Goal: Task Accomplishment & Management: Use online tool/utility

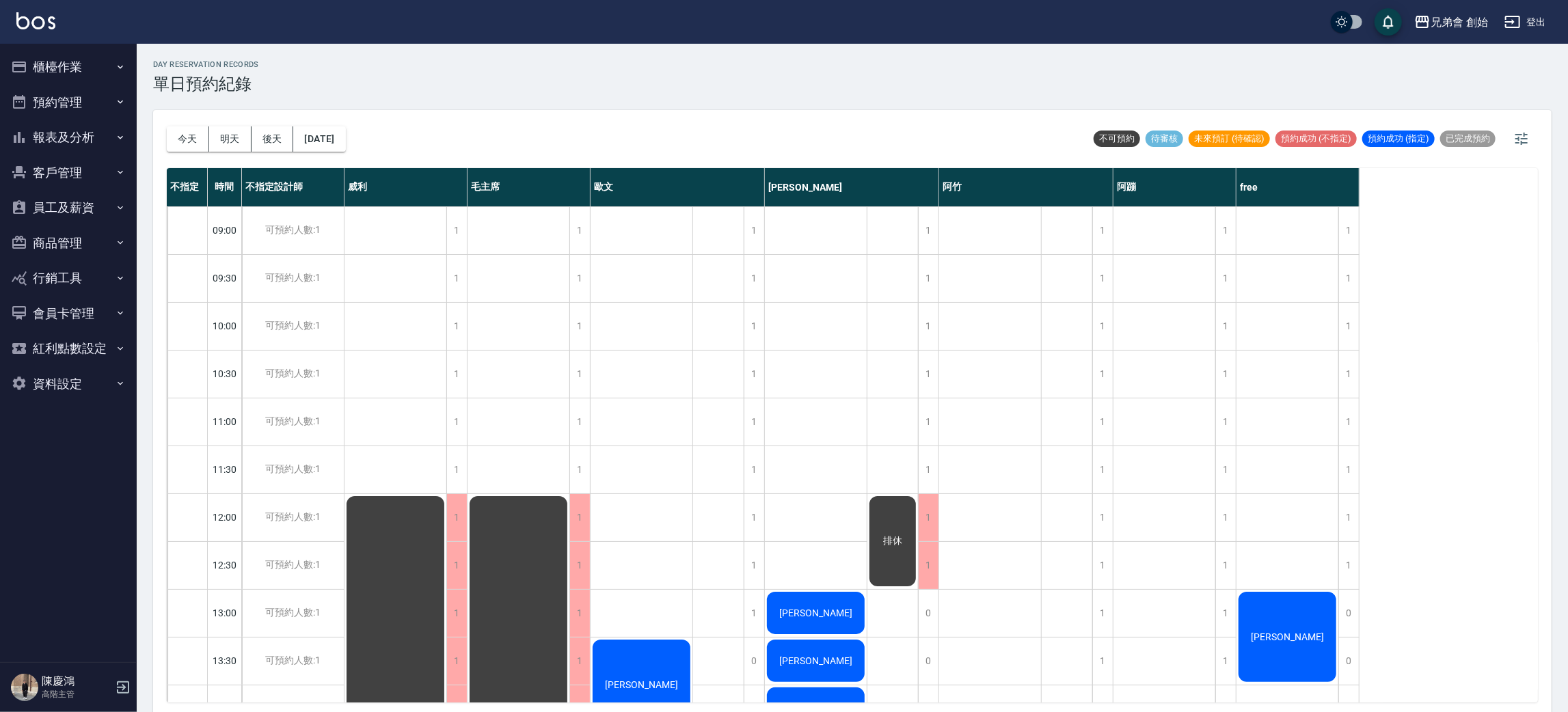
scroll to position [702, 0]
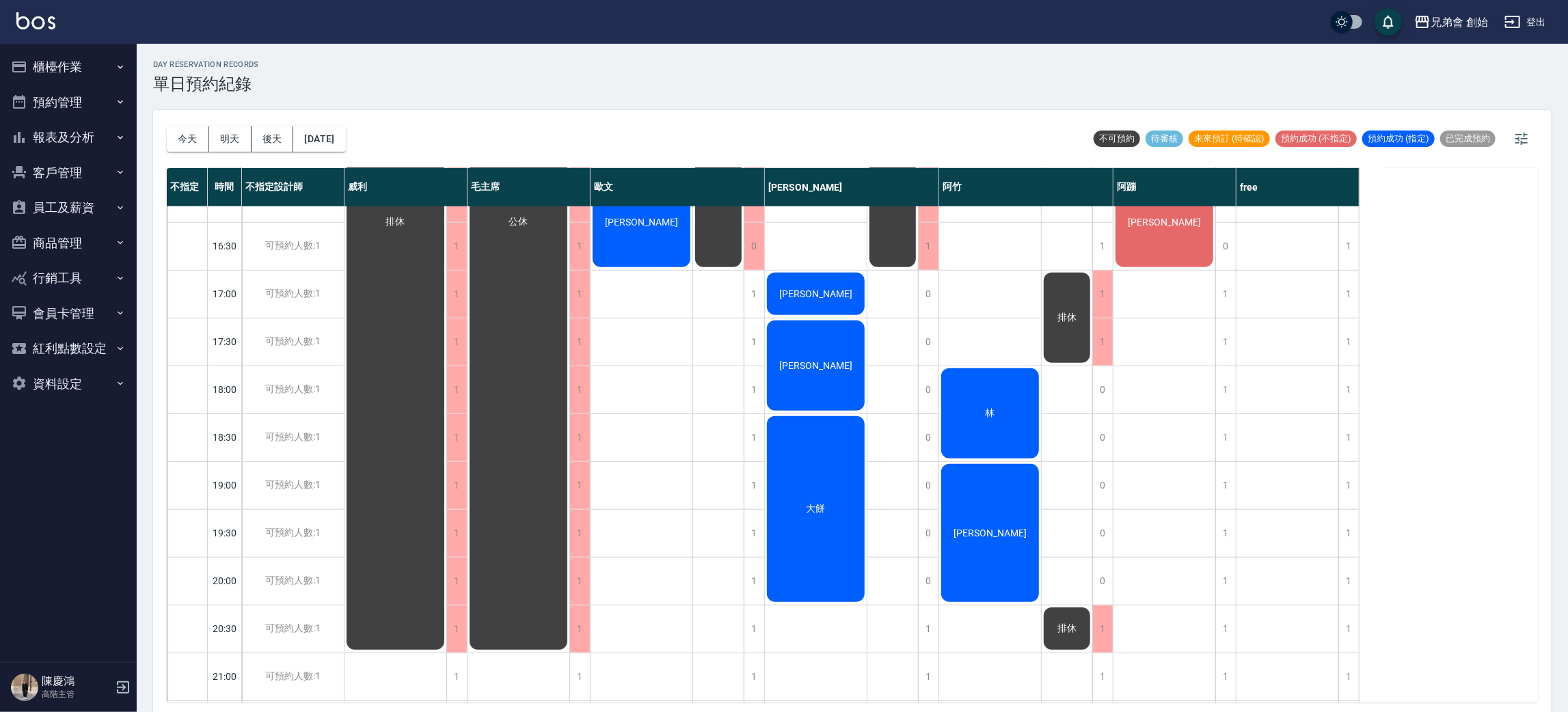
click at [21, 80] on button "櫃檯作業" at bounding box center [68, 67] width 126 height 36
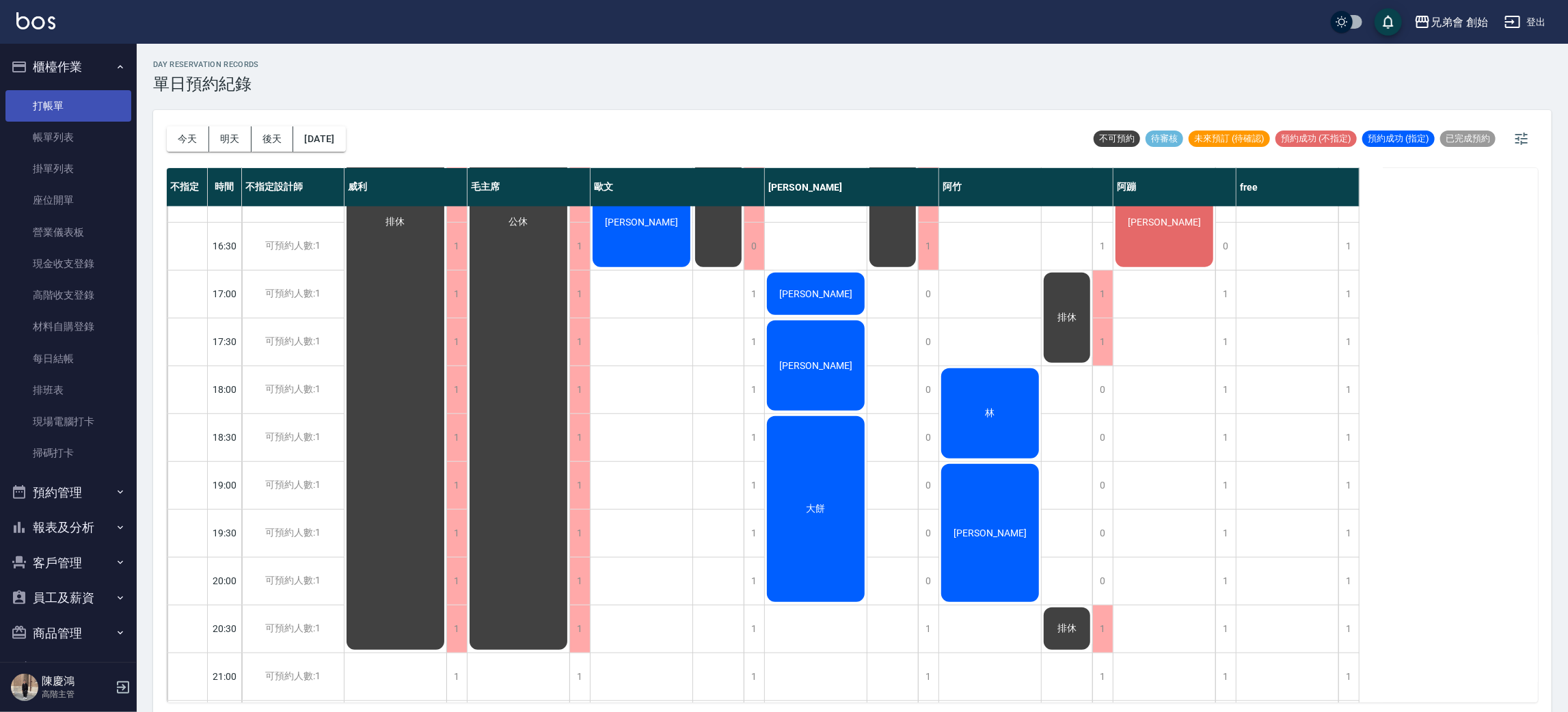
click at [72, 127] on link "帳單列表" at bounding box center [68, 137] width 126 height 32
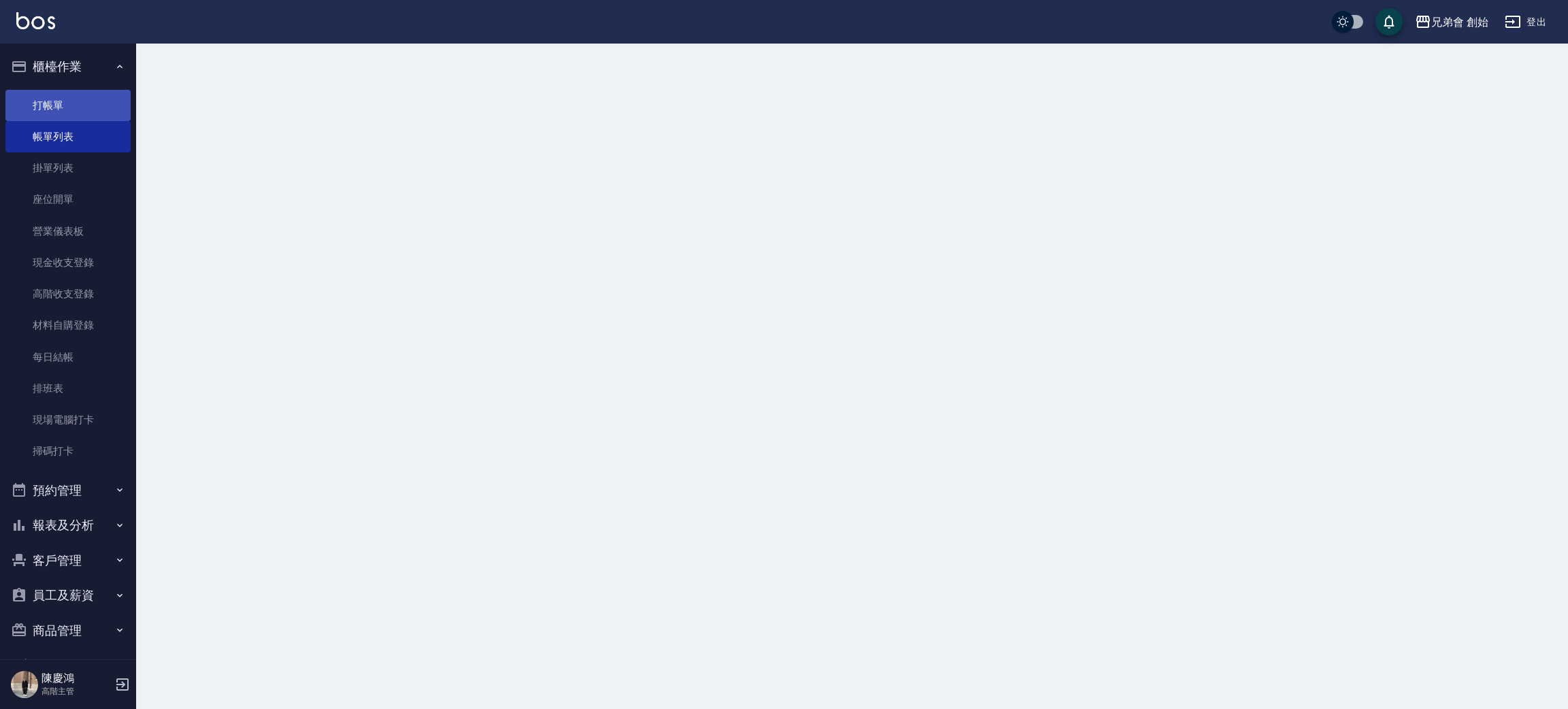
click at [81, 93] on link "打帳單" at bounding box center [68, 105] width 125 height 32
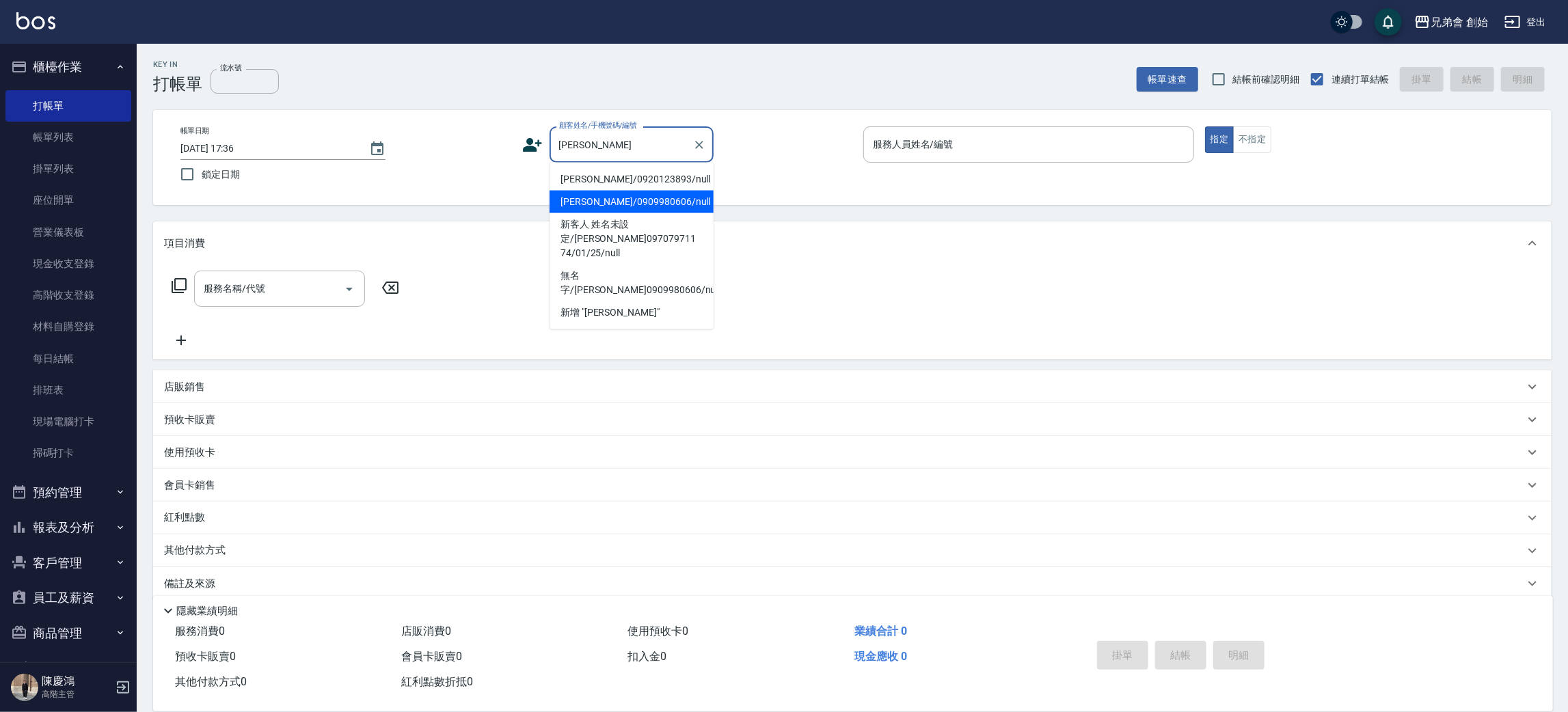
click at [668, 201] on li "[PERSON_NAME]/0909980606/null" at bounding box center [632, 202] width 164 height 22
type input "[PERSON_NAME]/0909980606/null"
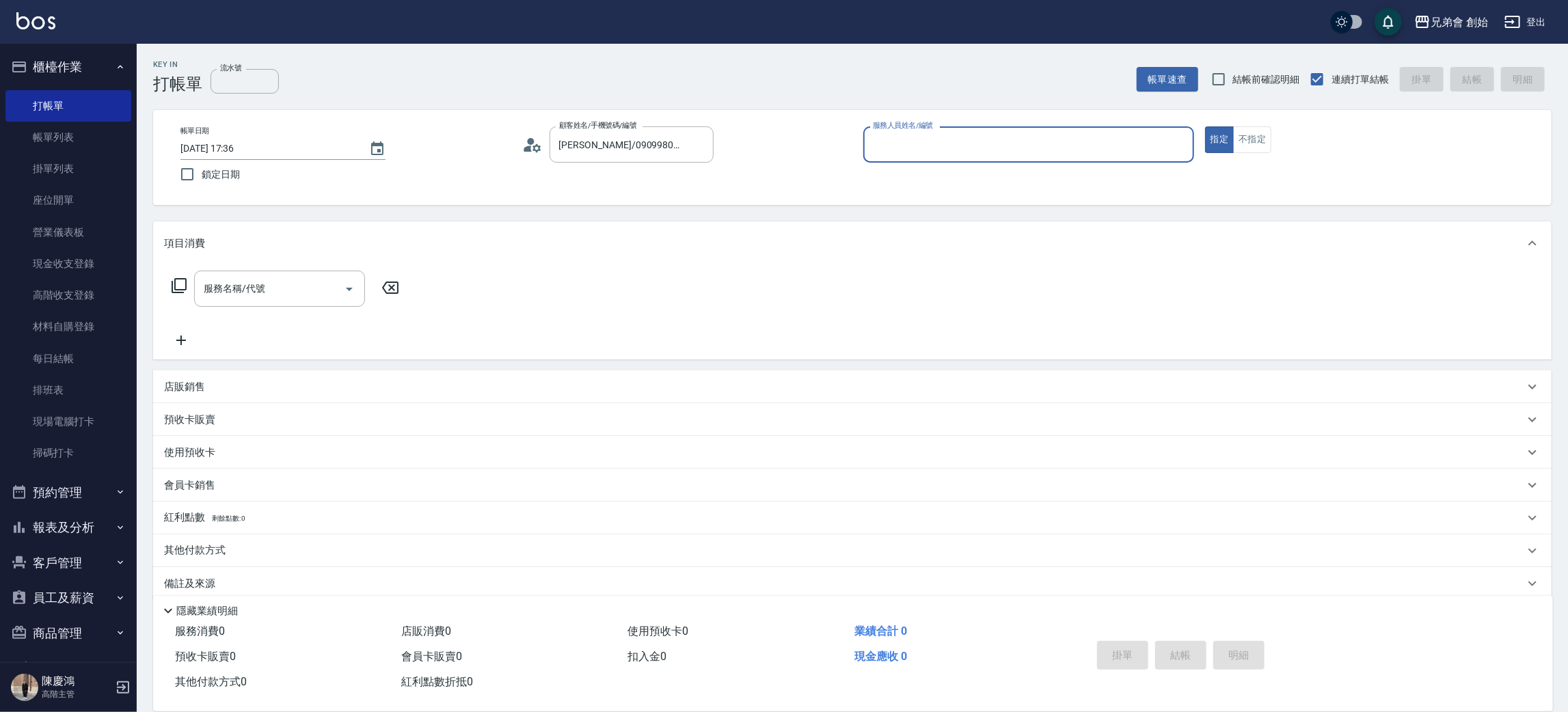
click at [905, 157] on div "服務人員姓名/編號" at bounding box center [1029, 145] width 331 height 36
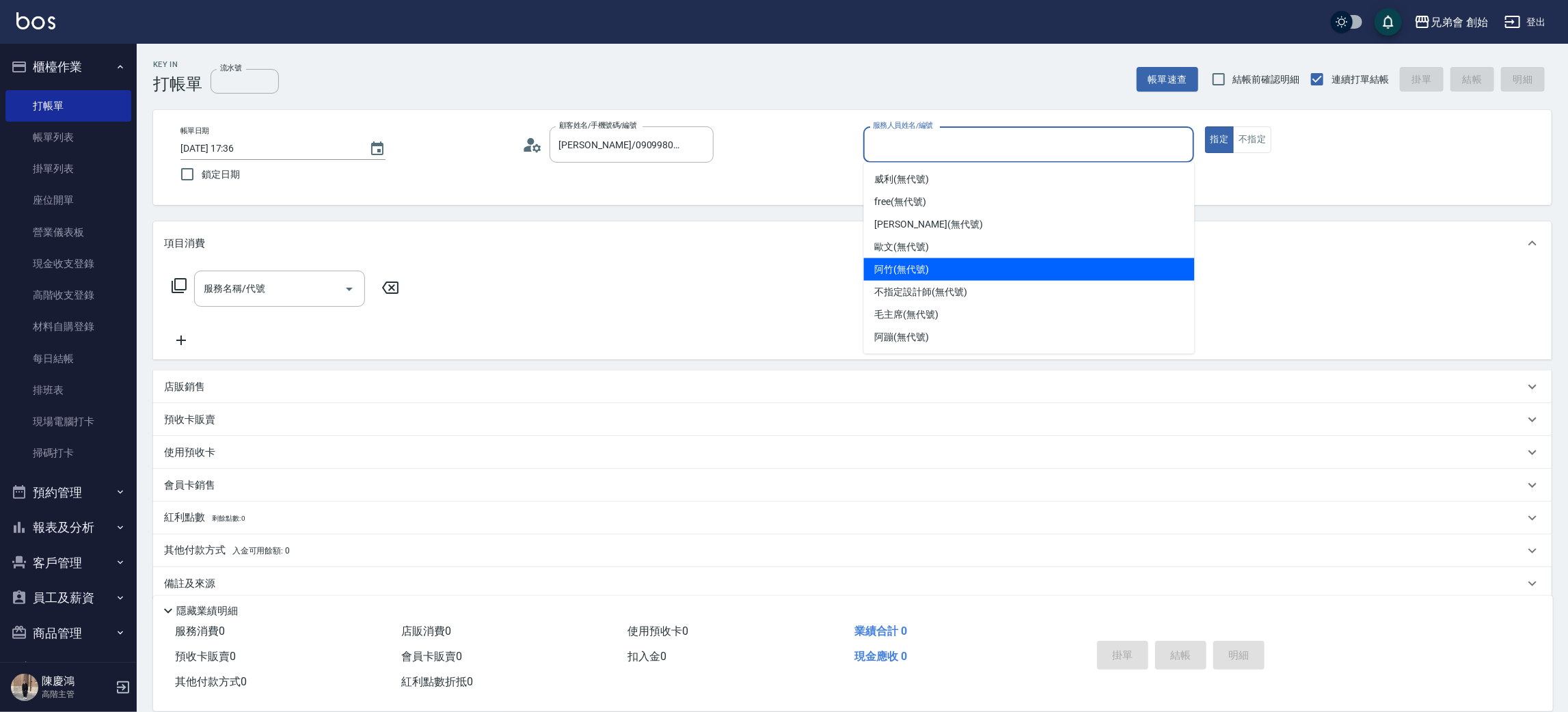
click at [941, 261] on div "阿竹 (無代號)" at bounding box center [1029, 269] width 331 height 22
type input "阿竹 (無代號)"
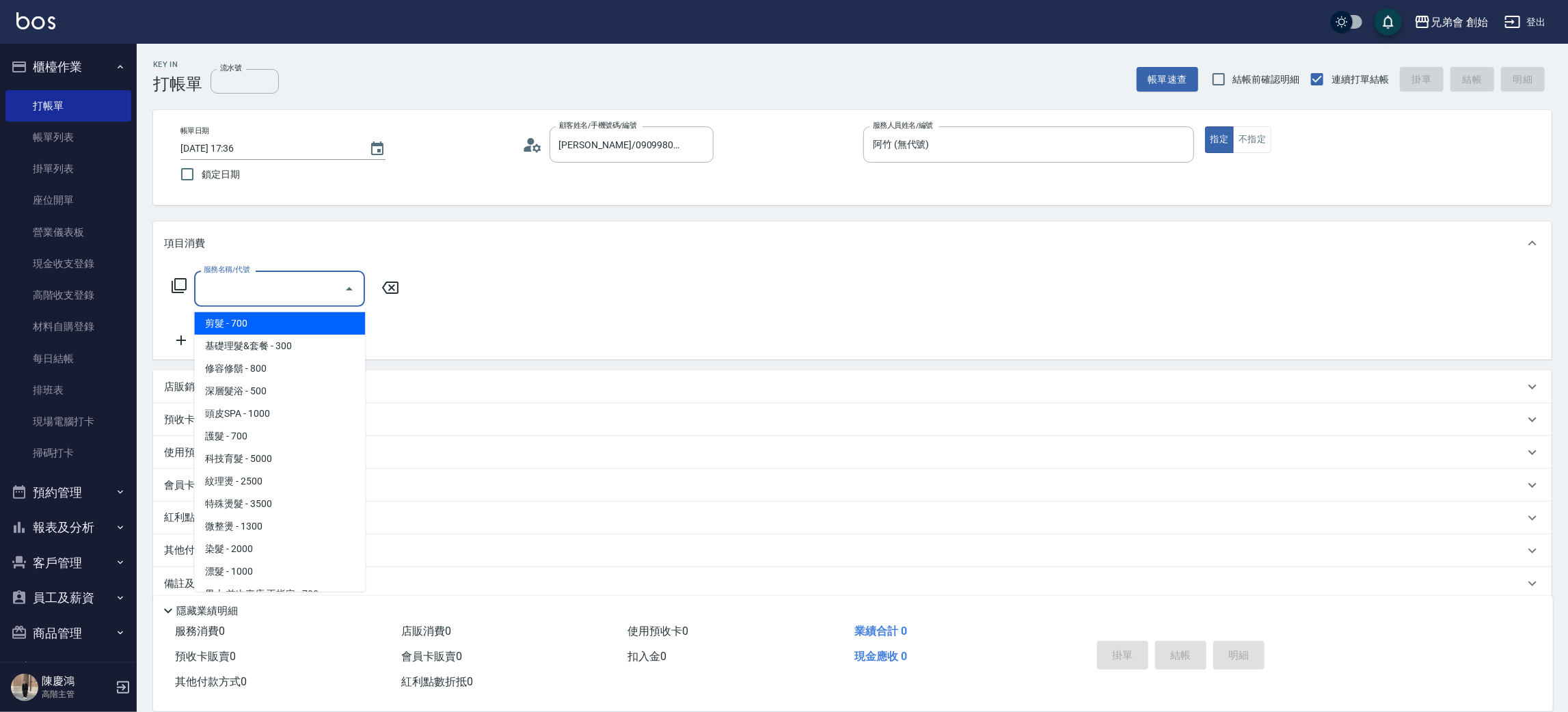
click at [256, 285] on input "服務名稱/代號" at bounding box center [269, 288] width 138 height 24
click at [263, 309] on ul "剪髮 - 700 基礎理髮&套餐 - 300 修容修鬍 - 800 深層髮浴 - 500 頭皮SPA - 1000 護髮 - 700 科技育髮 - 5000 …" at bounding box center [279, 449] width 171 height 285
click at [266, 325] on span "剪髮 - 700" at bounding box center [279, 323] width 171 height 22
type input "剪髮(A01)"
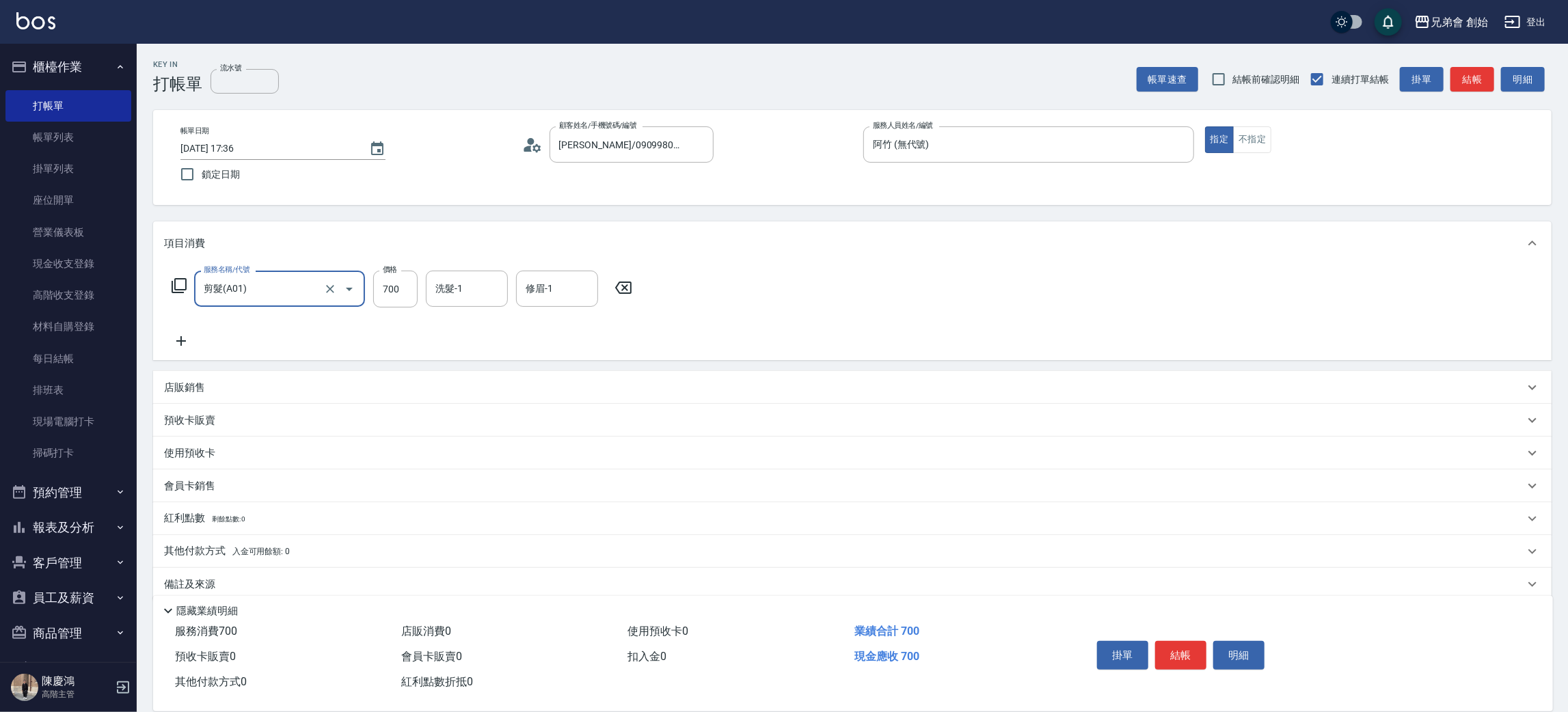
scroll to position [15, 0]
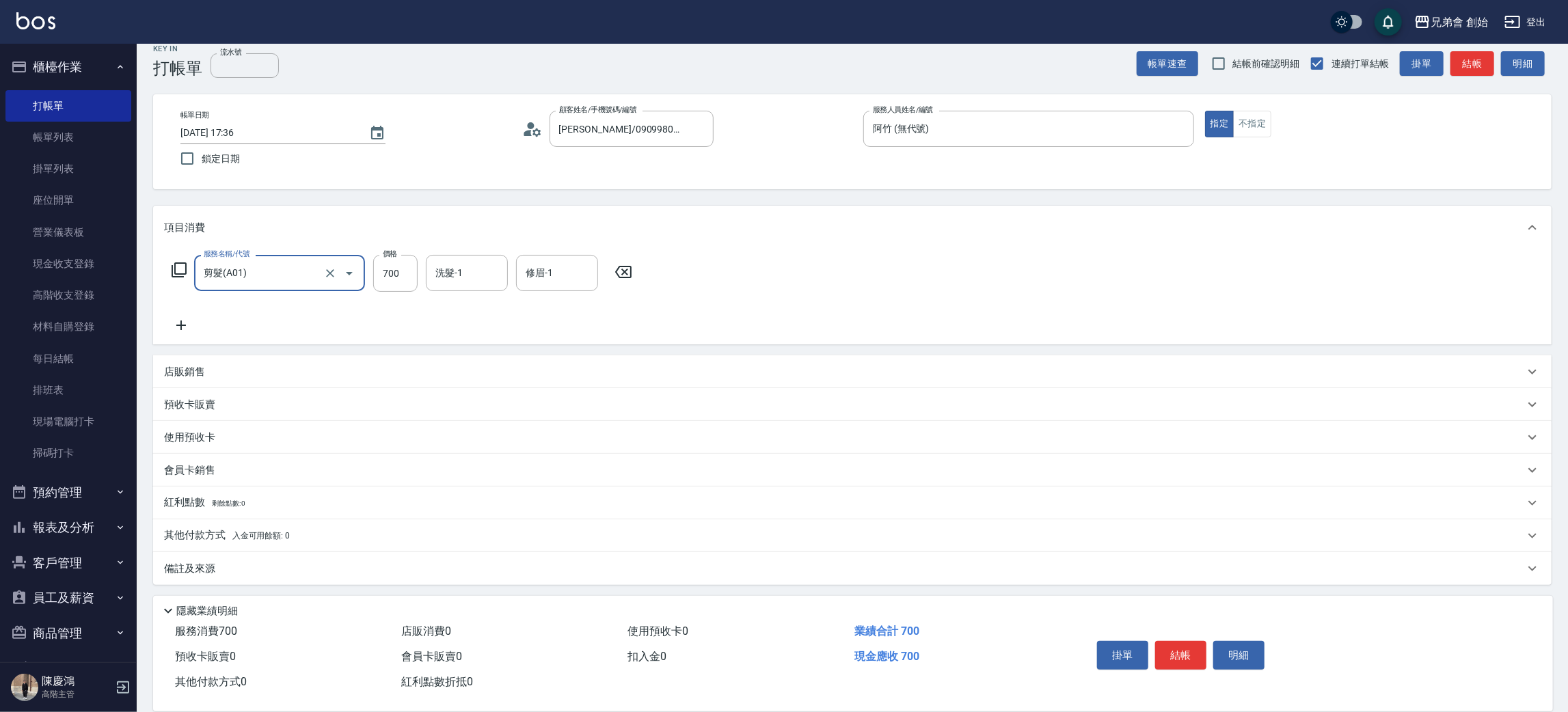
click at [233, 529] on p "其他付款方式 入金可用餘額: 0" at bounding box center [227, 535] width 126 height 15
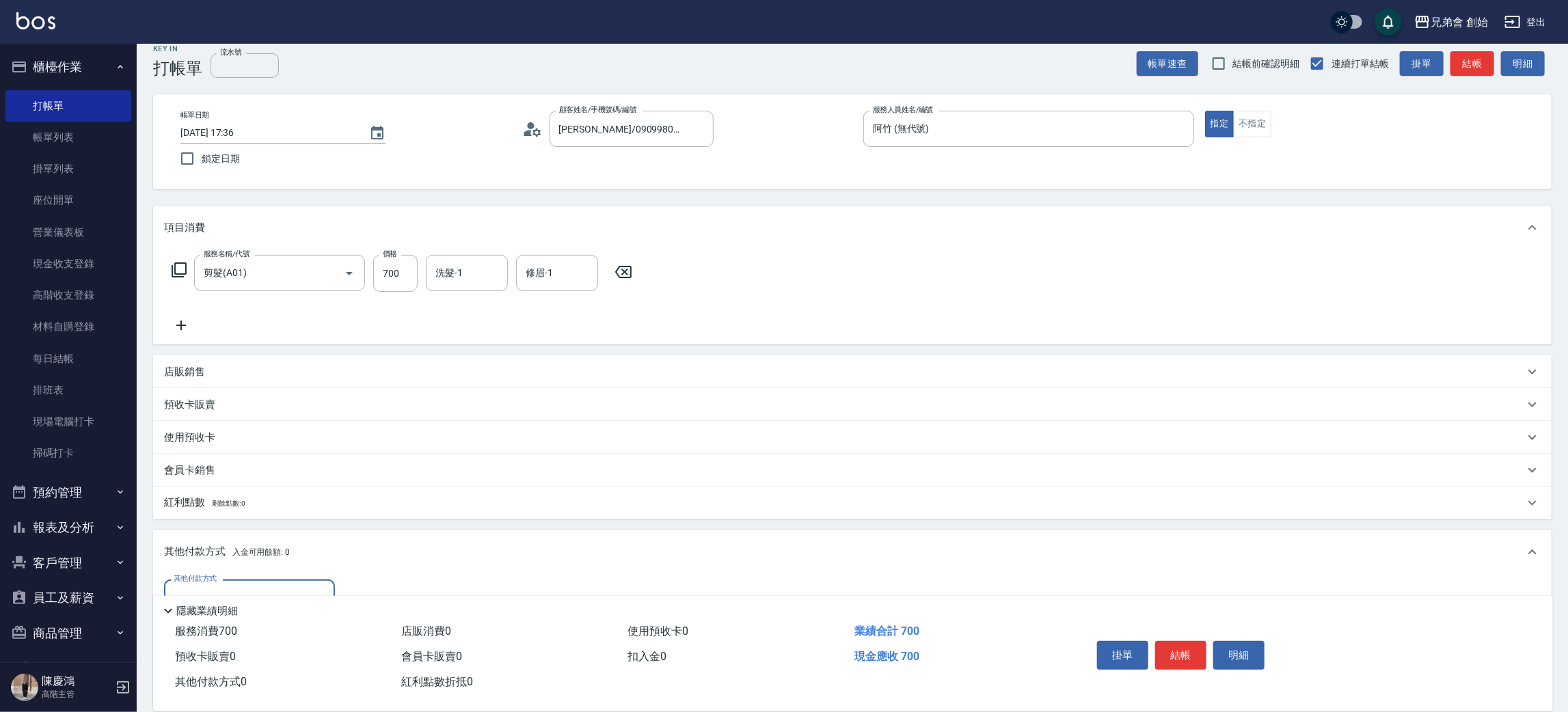
scroll to position [118, 0]
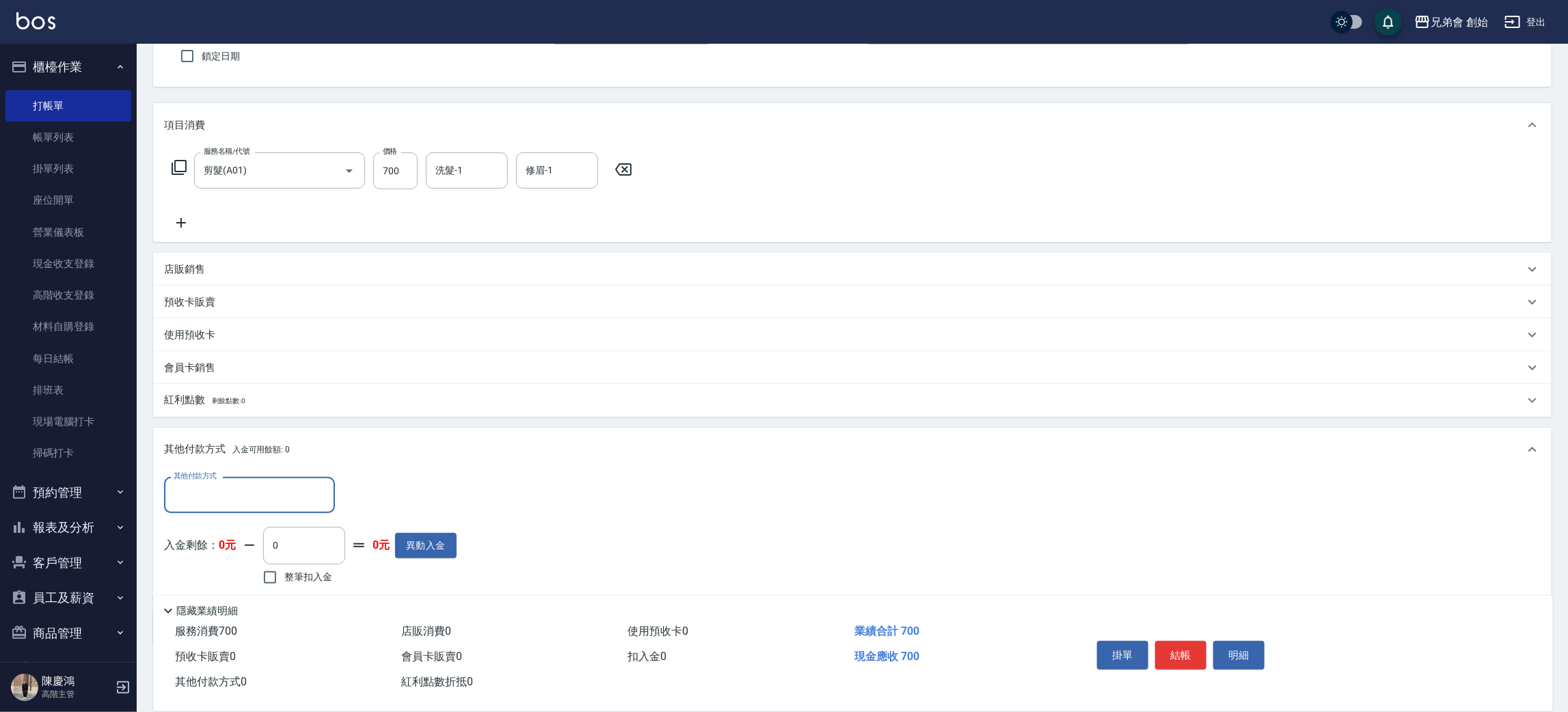
click at [236, 478] on div "其他付款方式" at bounding box center [249, 495] width 171 height 36
drag, startPoint x: 251, startPoint y: 547, endPoint x: 311, endPoint y: 514, distance: 68.5
click at [252, 544] on span "轉帳" at bounding box center [249, 552] width 171 height 22
type input "轉帳"
drag, startPoint x: 354, startPoint y: 498, endPoint x: 356, endPoint y: 483, distance: 15.1
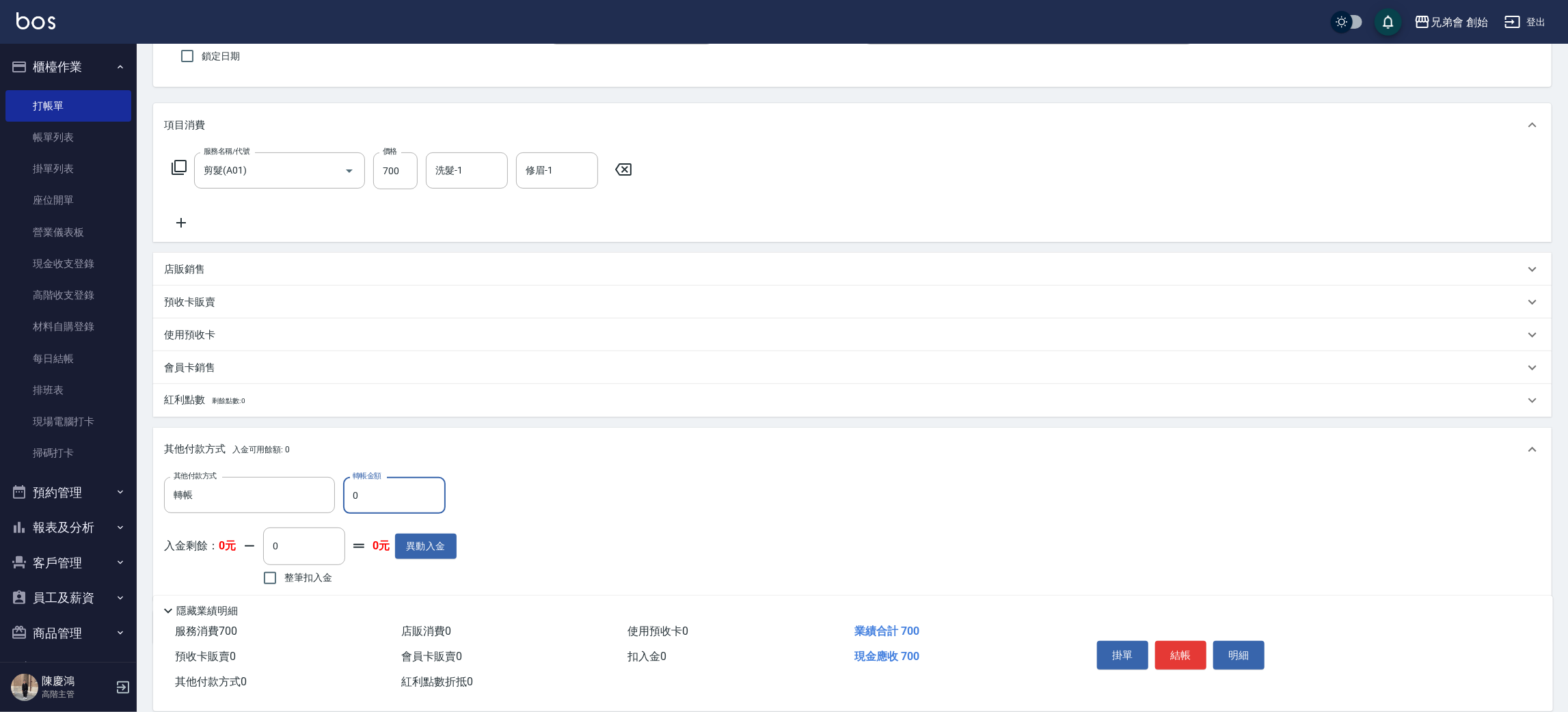
click at [354, 496] on input "0" at bounding box center [394, 496] width 103 height 37
drag, startPoint x: 408, startPoint y: 499, endPoint x: 318, endPoint y: 498, distance: 90.0
click at [319, 498] on div "其他付款方式 轉帳 其他付款方式 轉帳金額 0 轉帳金額" at bounding box center [310, 496] width 292 height 37
type input "700"
click at [1203, 631] on div "掛單 結帳 明細" at bounding box center [1306, 657] width 462 height 76
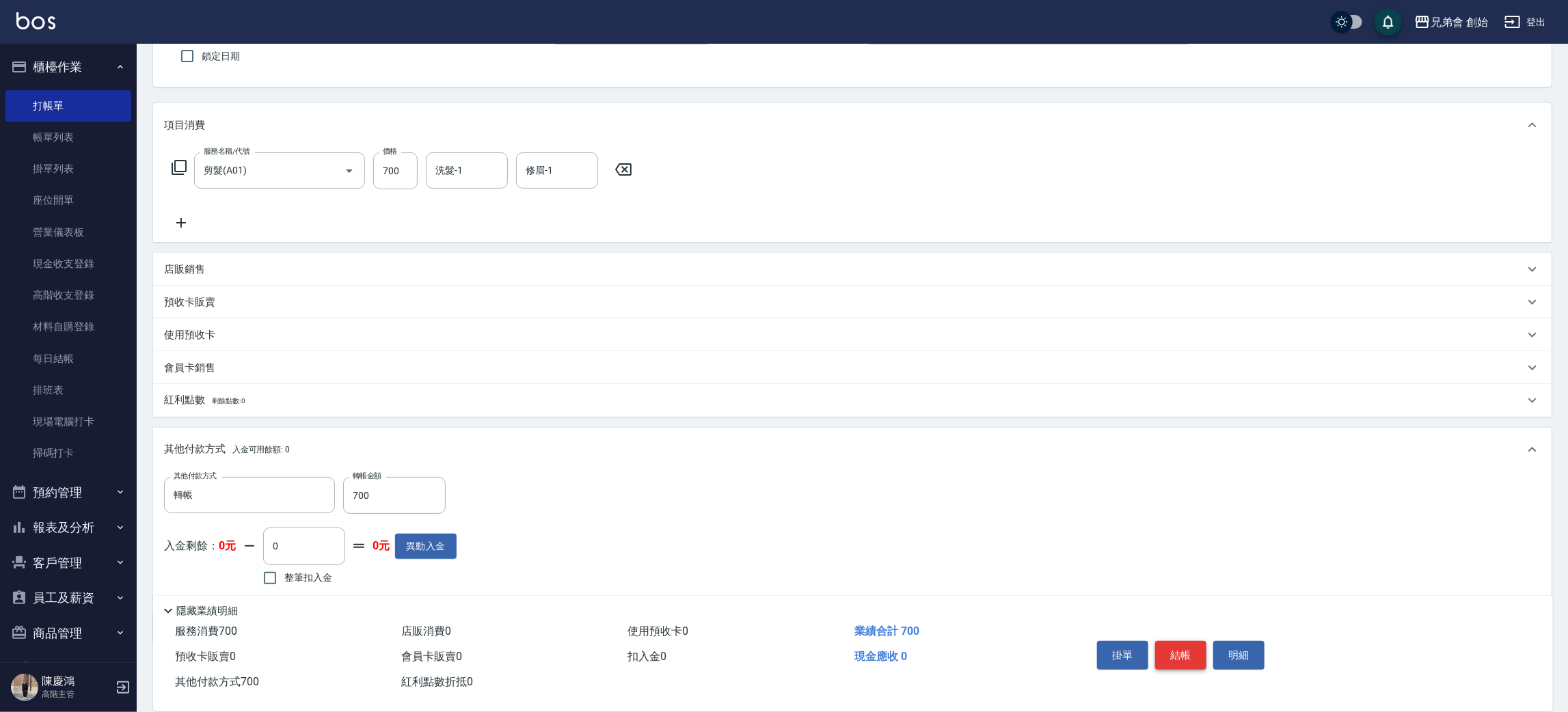
click at [1200, 644] on button "結帳" at bounding box center [1181, 655] width 51 height 29
type input "[DATE] 17:37"
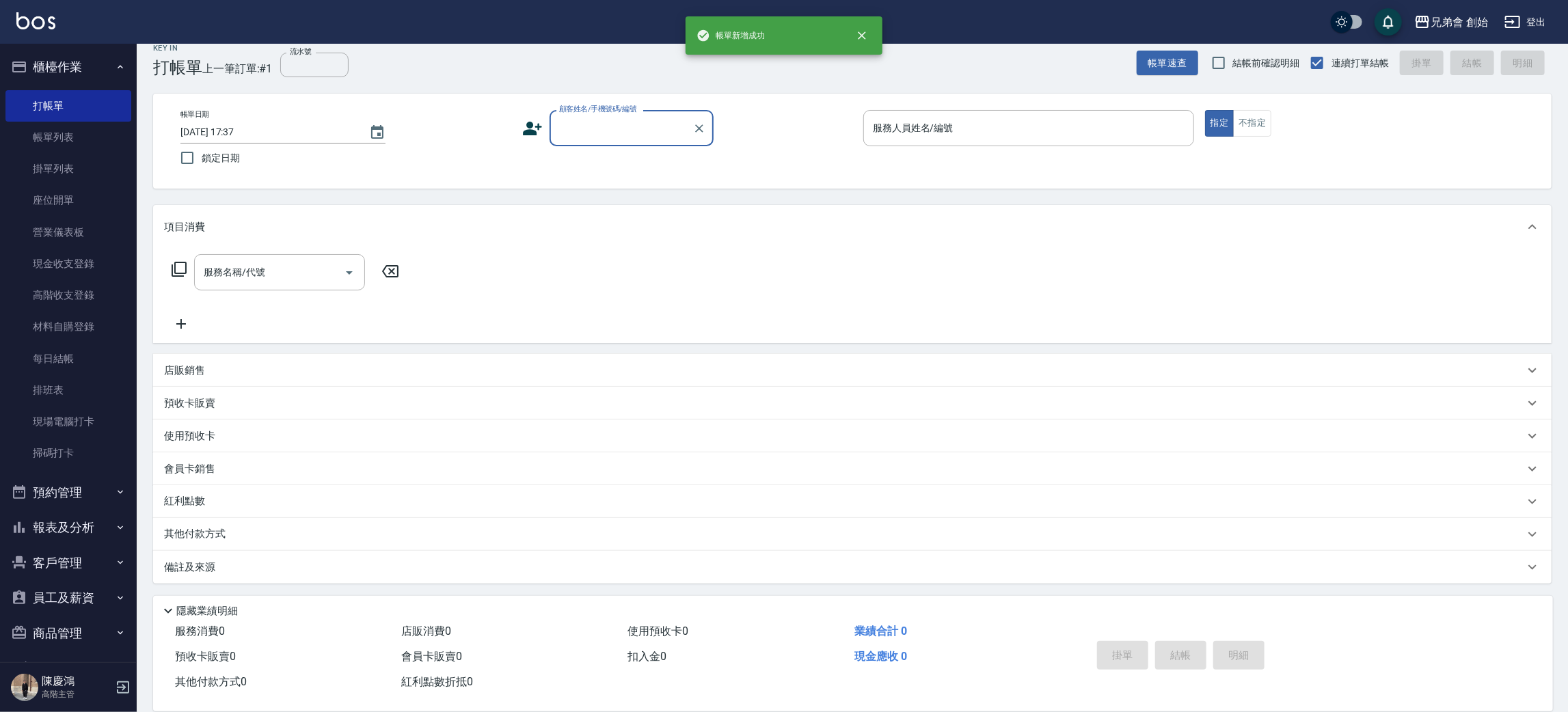
scroll to position [15, 0]
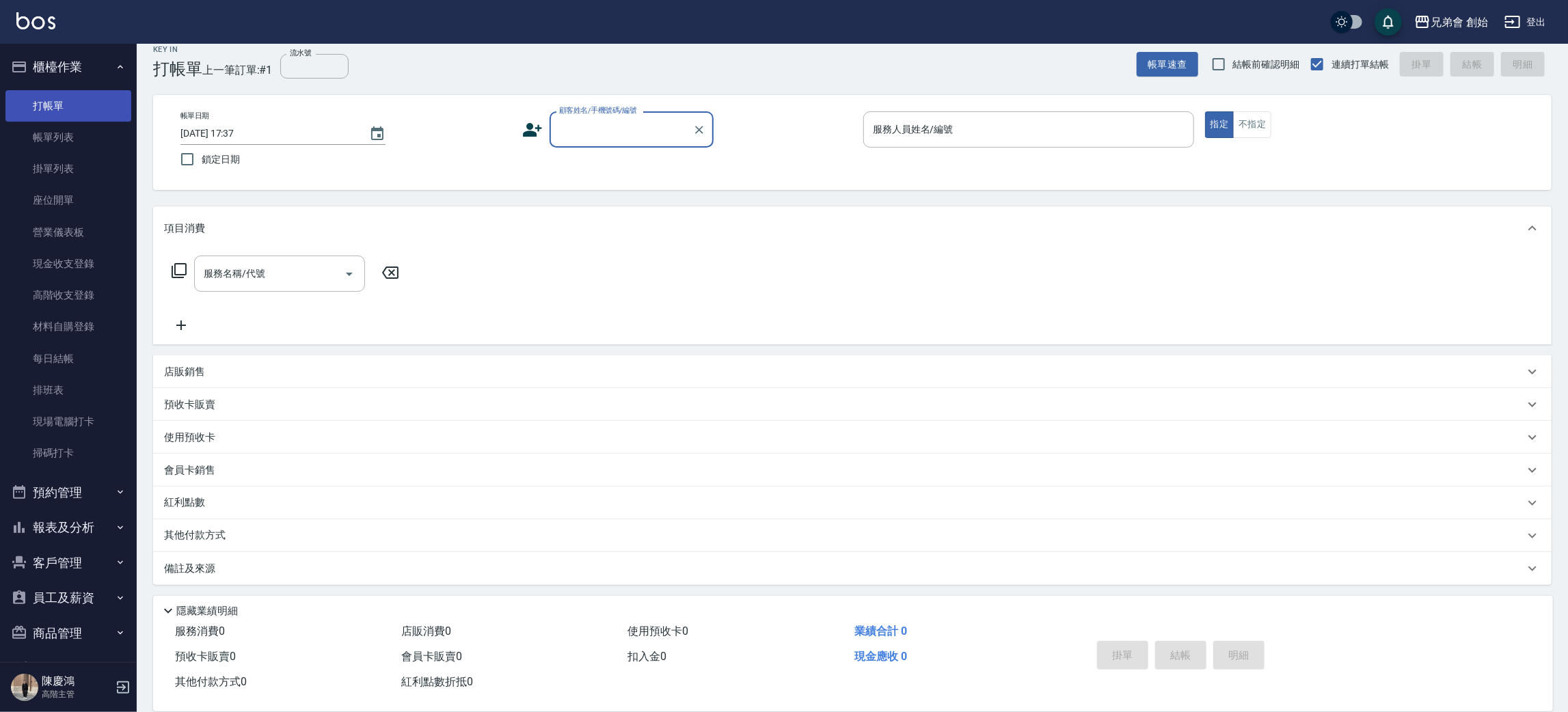
drag, startPoint x: 60, startPoint y: 130, endPoint x: 113, endPoint y: 104, distance: 59.0
click at [60, 131] on link "帳單列表" at bounding box center [68, 137] width 126 height 32
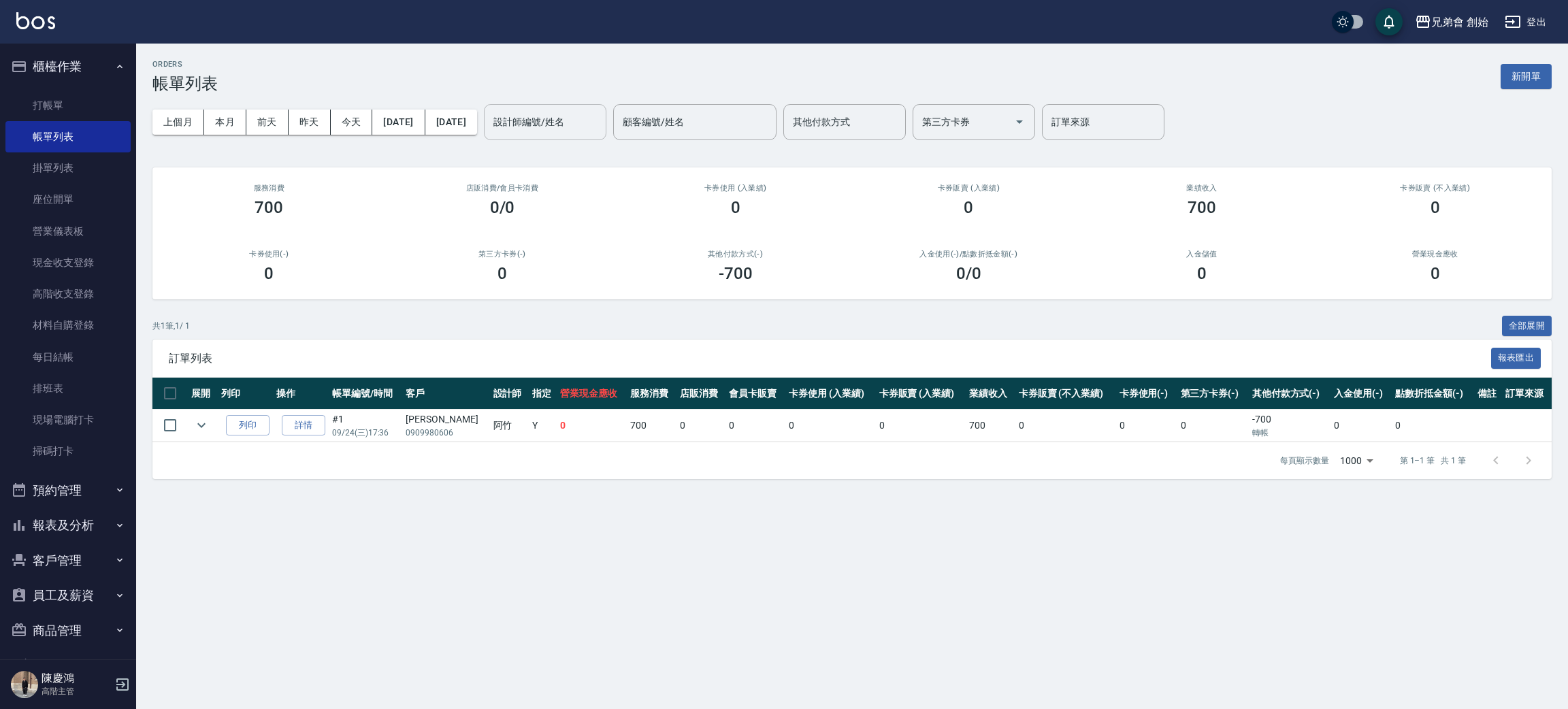
click at [553, 124] on input "設計師編號/姓名" at bounding box center [545, 122] width 110 height 24
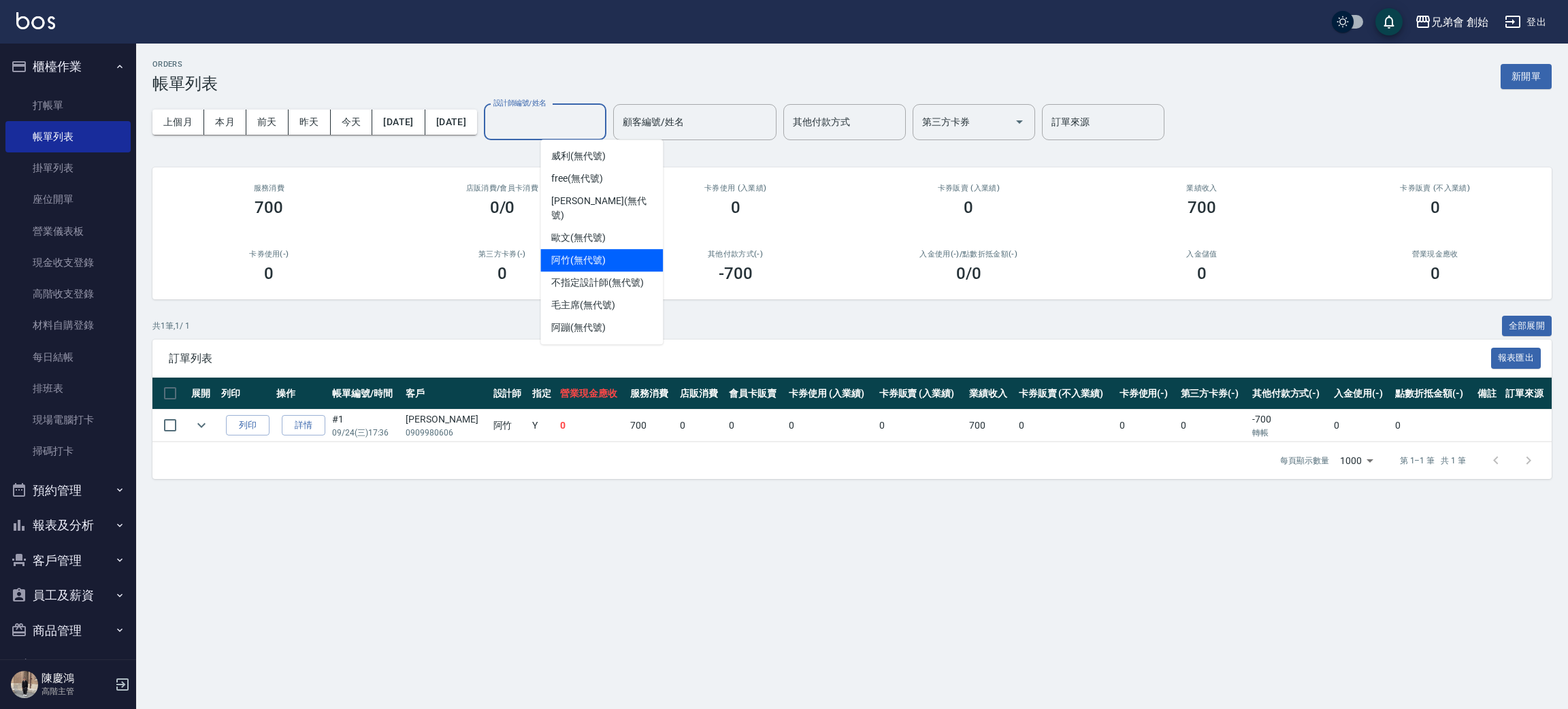
click at [616, 249] on div "阿竹 (無代號)" at bounding box center [601, 260] width 122 height 22
type input "阿竹 (無代號)"
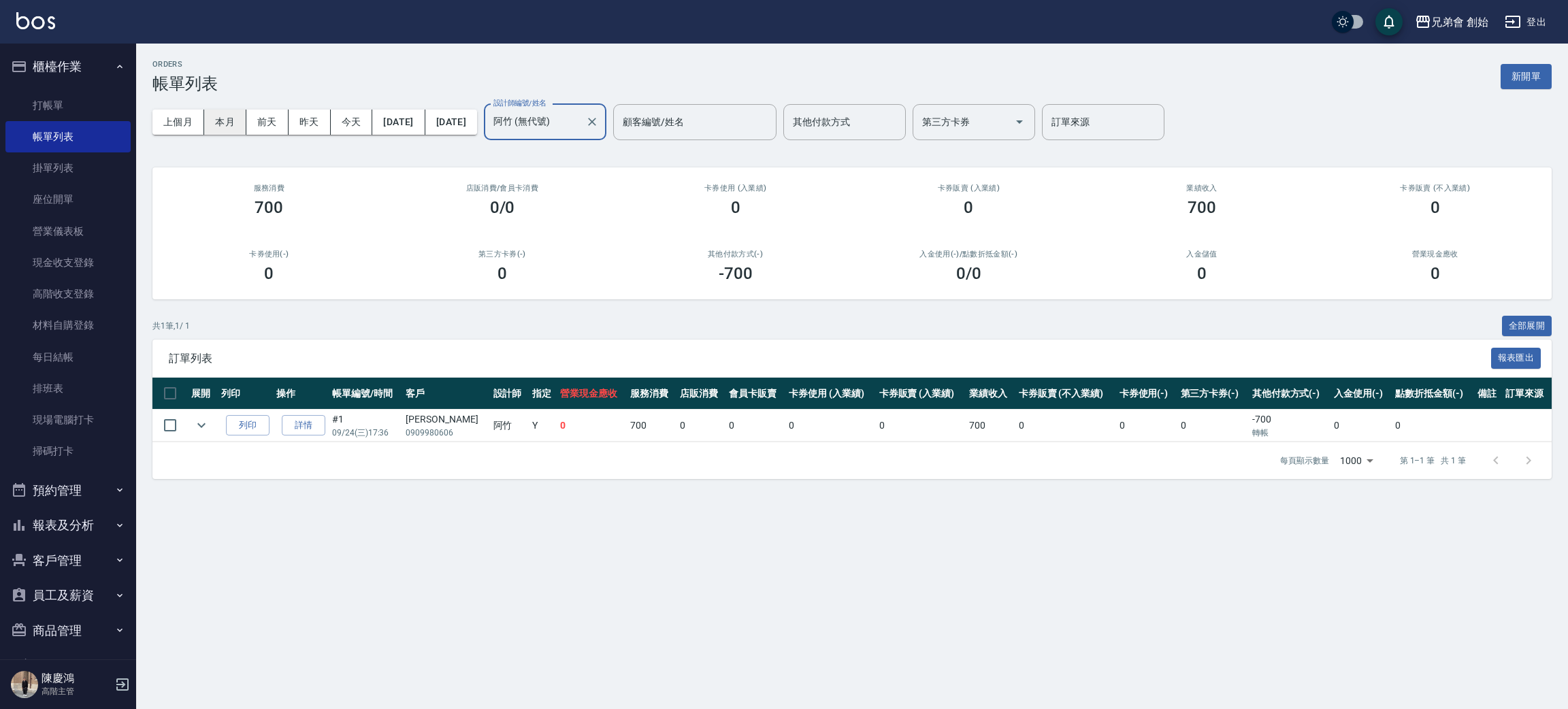
click at [239, 120] on button "本月" at bounding box center [225, 122] width 42 height 25
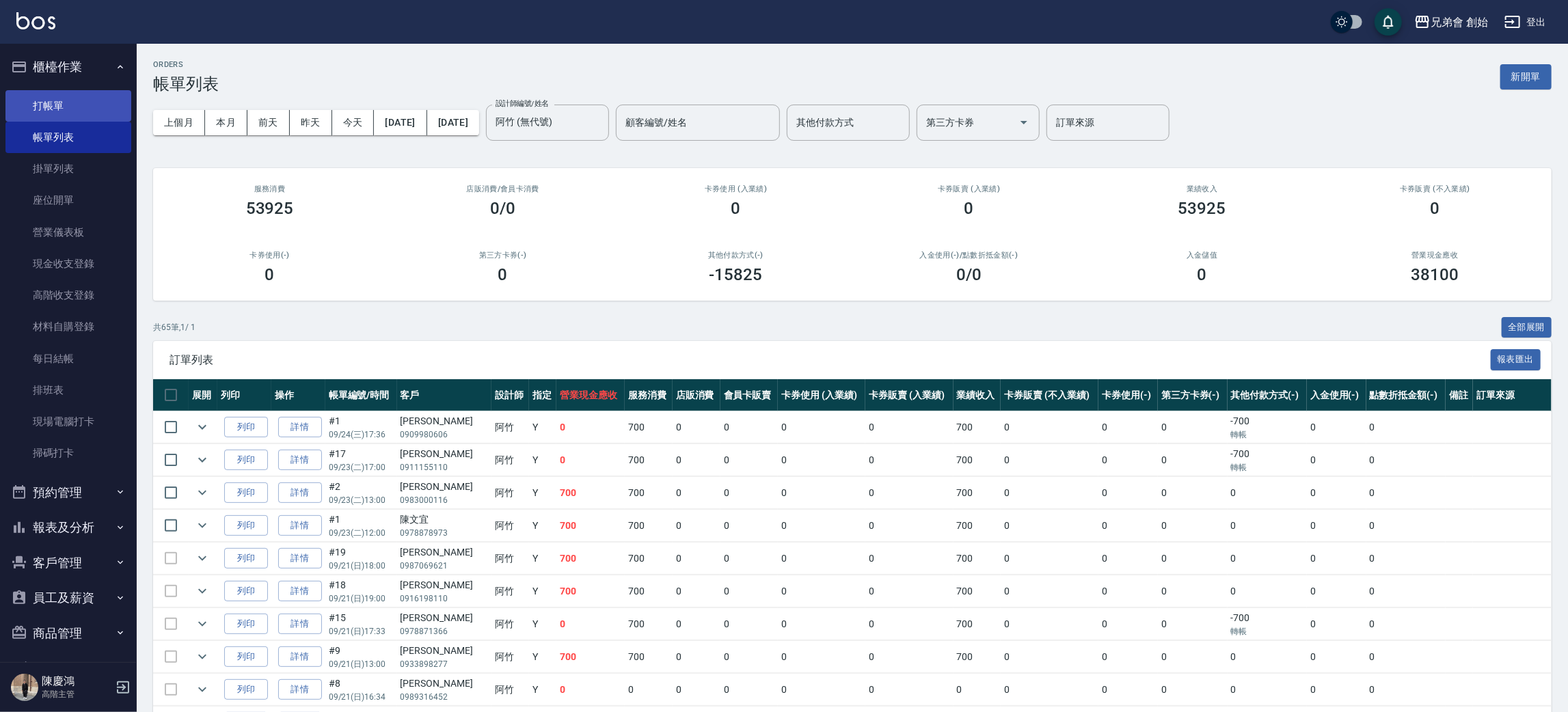
click at [101, 104] on link "打帳單" at bounding box center [68, 106] width 126 height 32
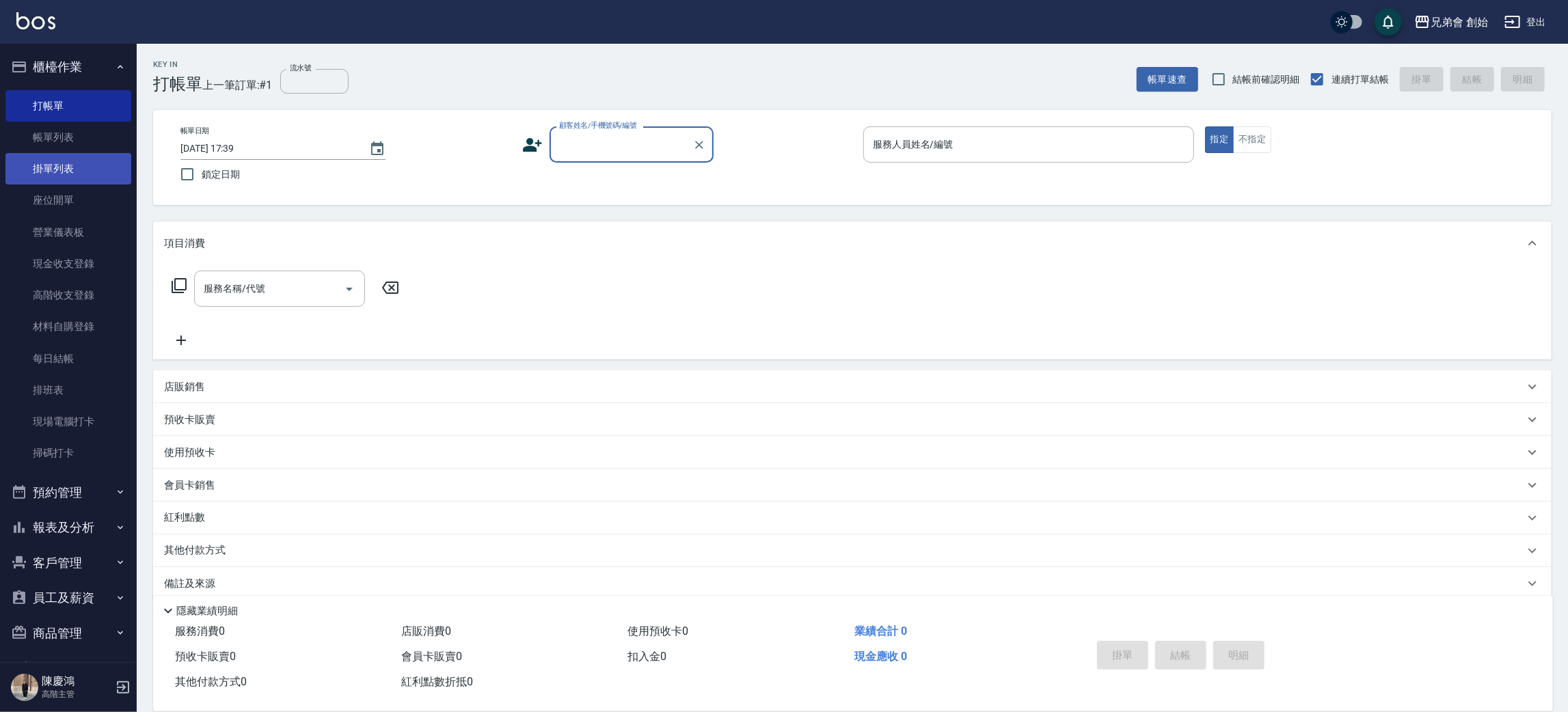
drag, startPoint x: 66, startPoint y: 134, endPoint x: 65, endPoint y: 158, distance: 24.0
click at [66, 134] on link "帳單列表" at bounding box center [68, 137] width 126 height 32
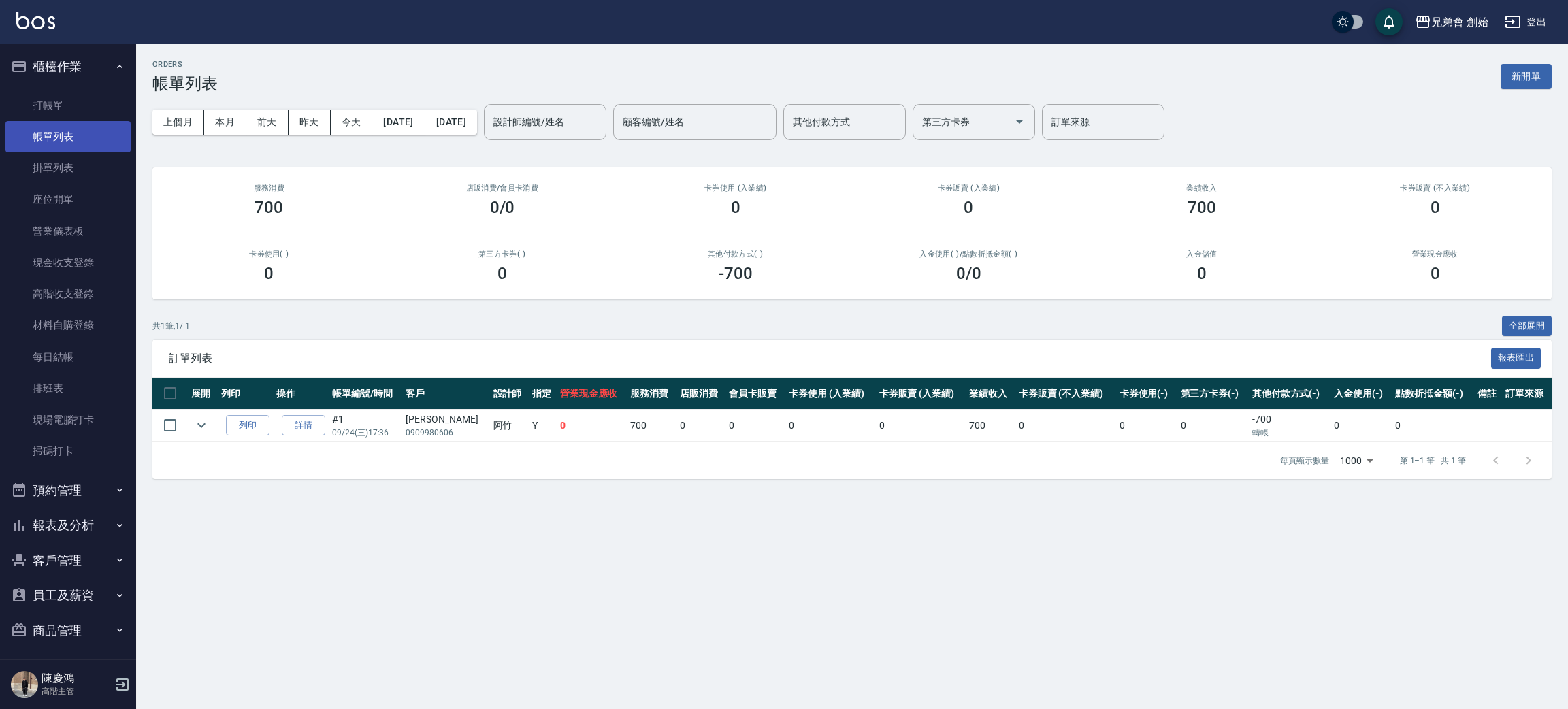
scroll to position [102, 0]
